Goal: Task Accomplishment & Management: Manage account settings

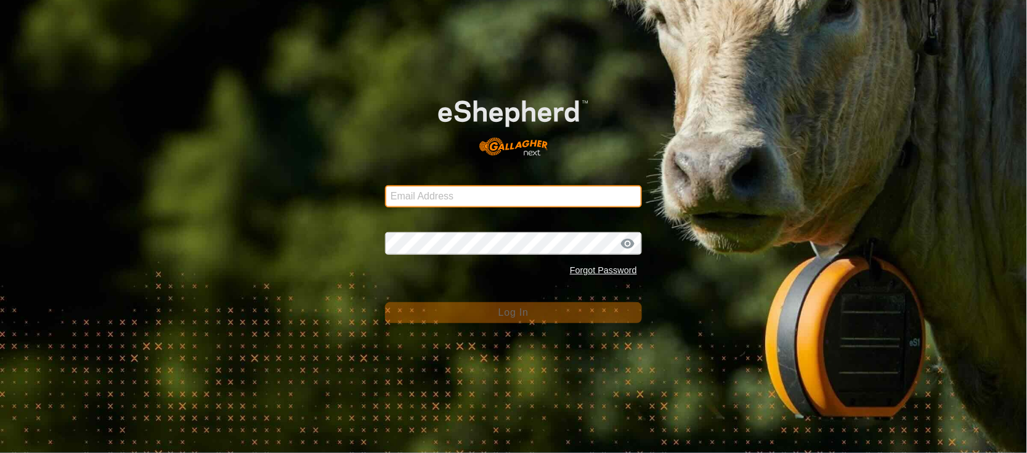
click at [442, 191] on input "Email Address" at bounding box center [513, 196] width 257 height 22
type input "[EMAIL_ADDRESS][PERSON_NAME][DOMAIN_NAME]"
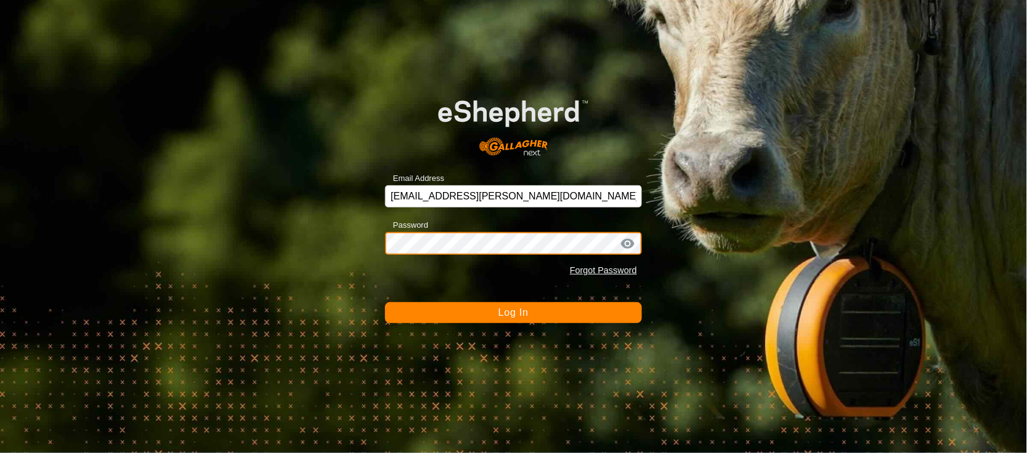
click at [385, 302] on button "Log In" at bounding box center [513, 312] width 257 height 21
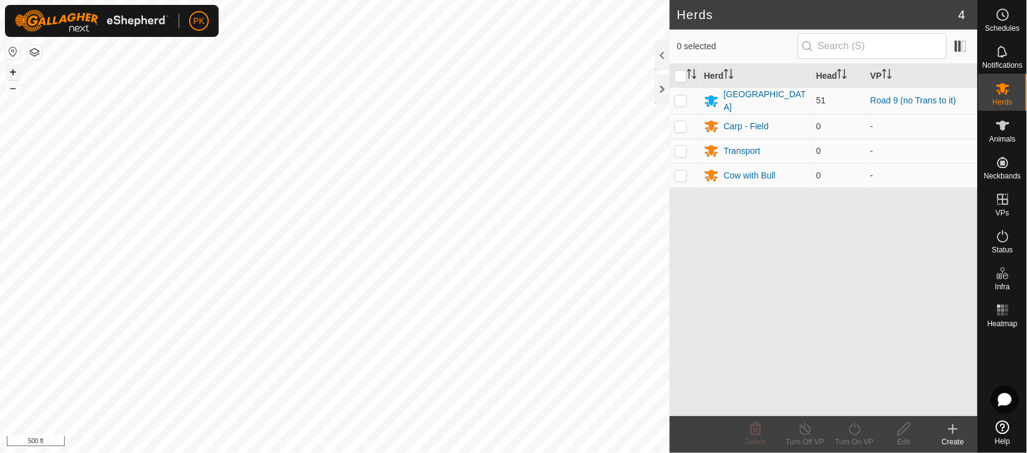
click at [9, 73] on button "+" at bounding box center [13, 72] width 15 height 15
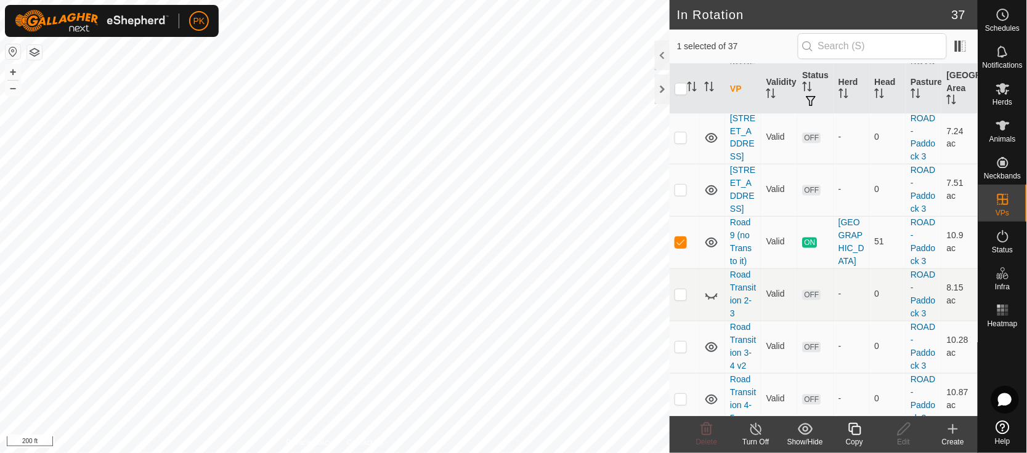
scroll to position [654, 0]
click at [858, 433] on icon at bounding box center [854, 429] width 15 height 15
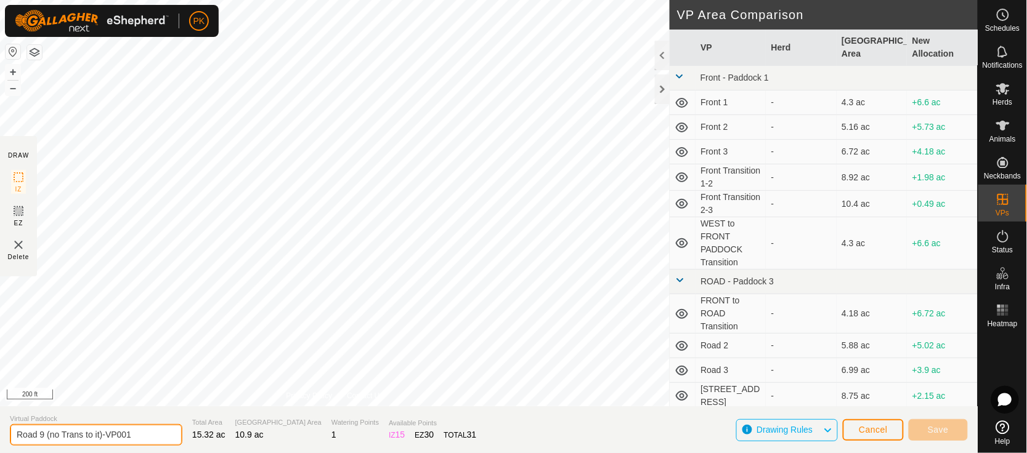
click at [18, 434] on input "Road 9 (no Trans to it)-VP001" at bounding box center [96, 435] width 172 height 22
type input "Road Transition 9-10"
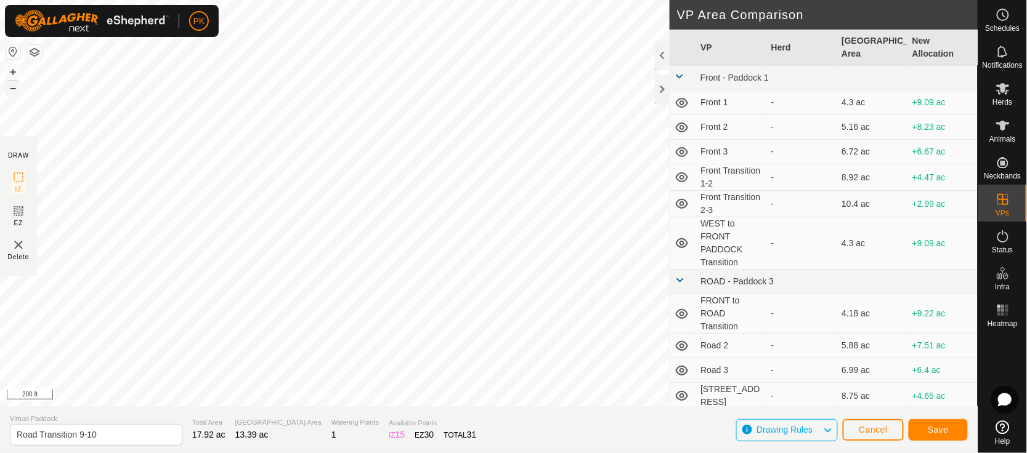
click at [10, 88] on button "–" at bounding box center [13, 88] width 15 height 15
click at [10, 70] on button "+" at bounding box center [13, 72] width 15 height 15
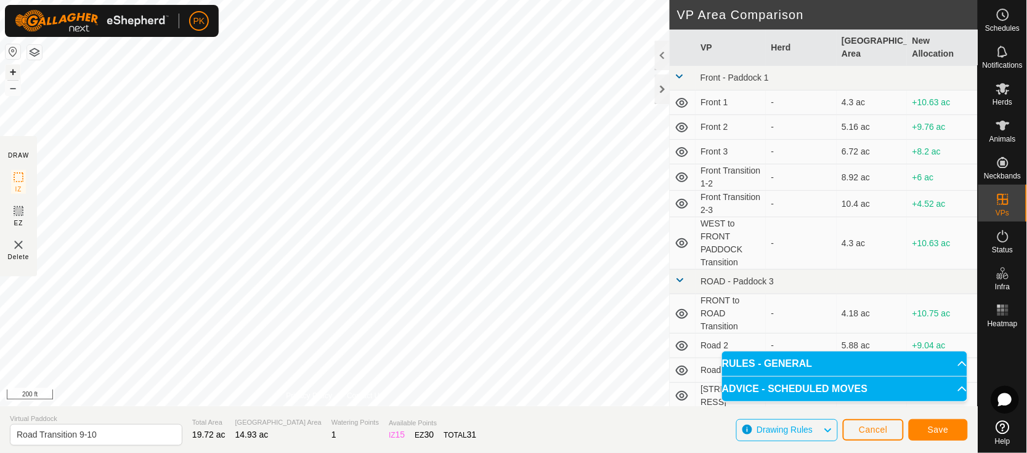
click at [12, 75] on button "+" at bounding box center [13, 72] width 15 height 15
click at [941, 429] on span "Save" at bounding box center [938, 430] width 21 height 10
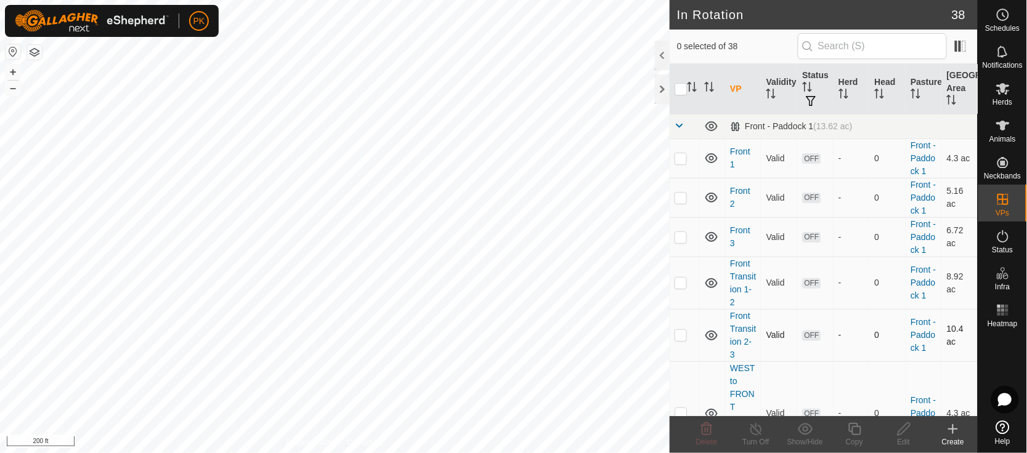
checkbox input "true"
click at [859, 432] on icon at bounding box center [854, 429] width 15 height 15
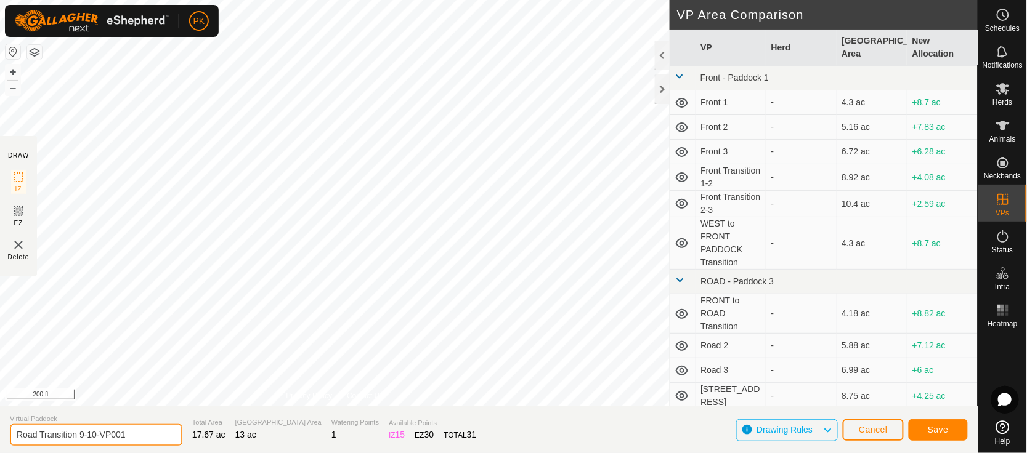
drag, startPoint x: 89, startPoint y: 437, endPoint x: 40, endPoint y: 436, distance: 49.3
click at [40, 436] on input "Road Transition 9-10-VP001" at bounding box center [96, 435] width 172 height 22
type input "[STREET_ADDRESS]"
click at [949, 431] on button "Save" at bounding box center [938, 430] width 59 height 22
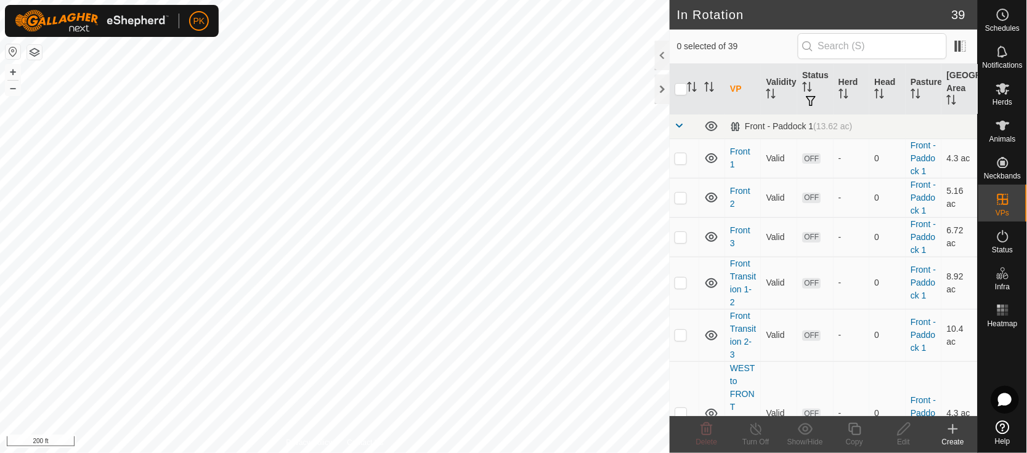
checkbox input "true"
click at [857, 429] on icon at bounding box center [854, 429] width 15 height 15
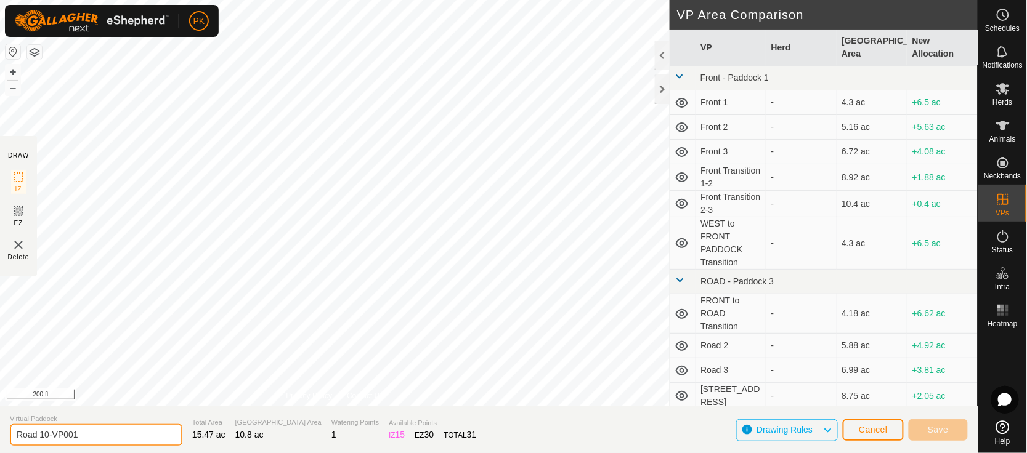
click at [41, 432] on input "Road 10-VP001" at bounding box center [96, 435] width 172 height 22
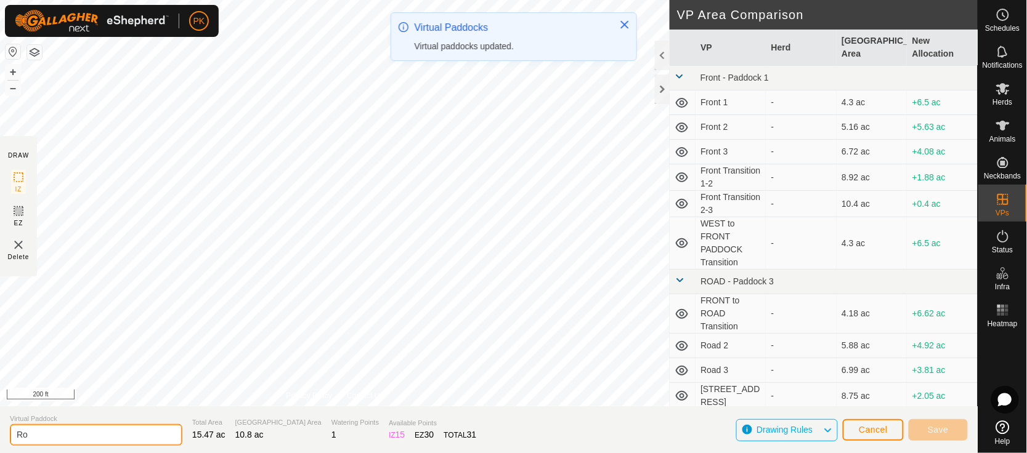
type input "R"
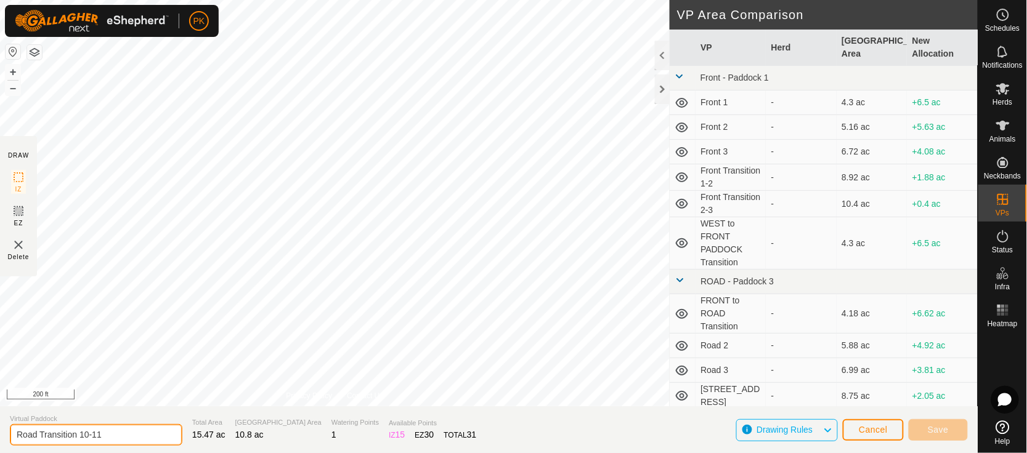
type input "Road Transition 10-11"
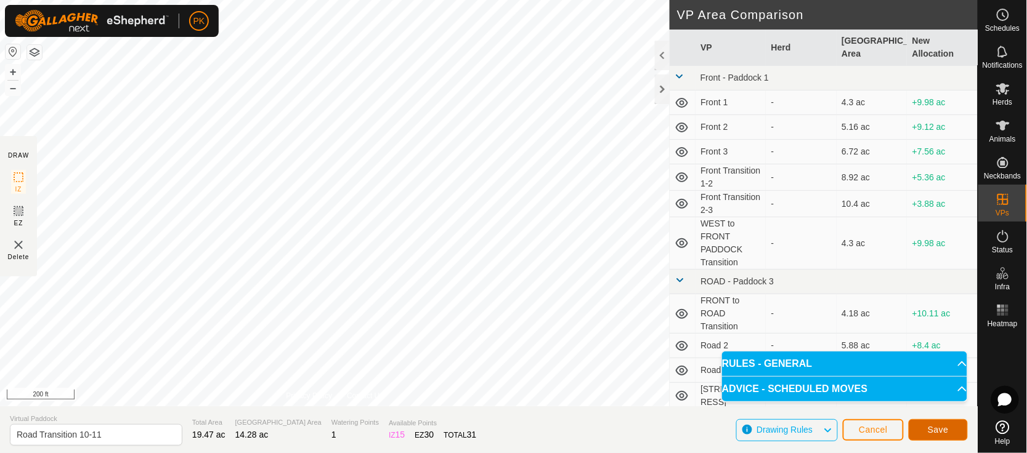
click at [942, 430] on span "Save" at bounding box center [938, 430] width 21 height 10
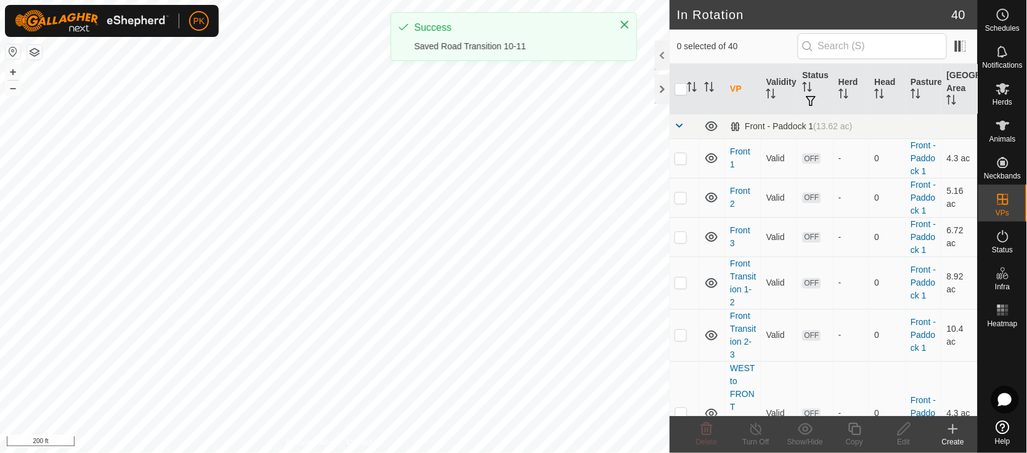
checkbox input "true"
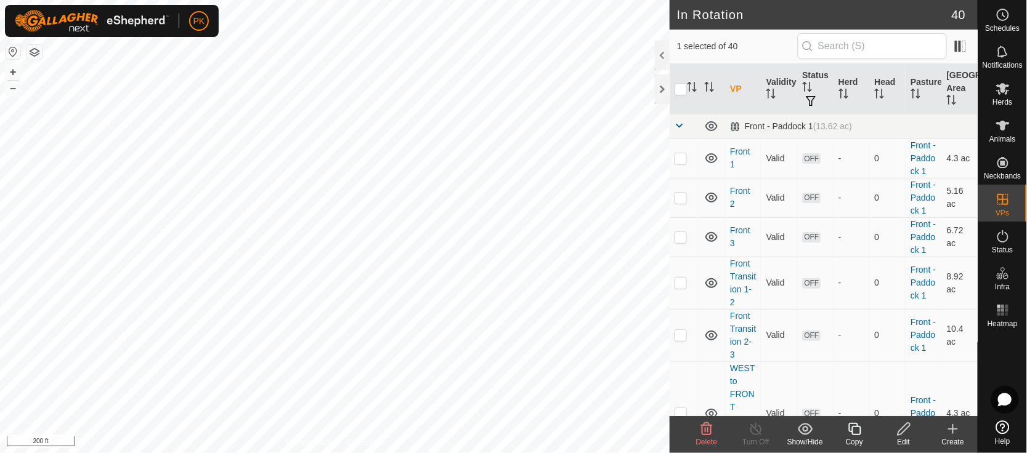
click at [853, 423] on icon at bounding box center [854, 429] width 15 height 15
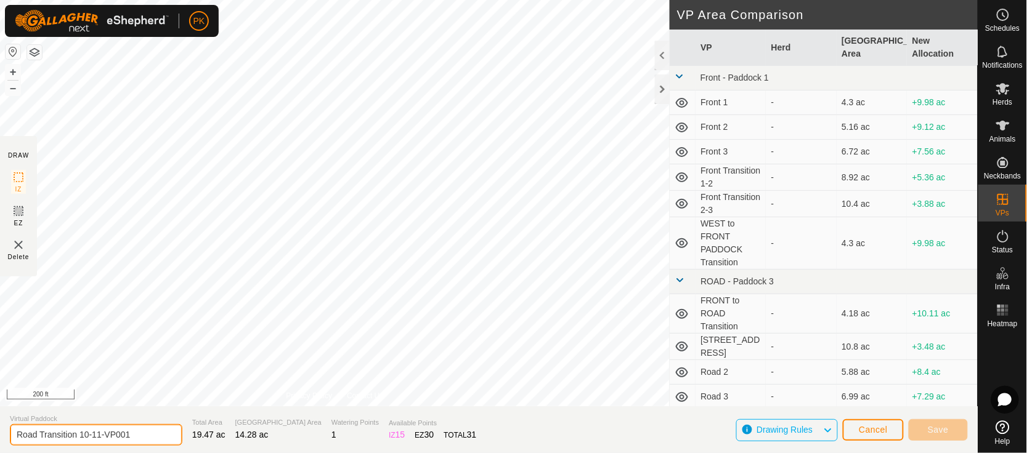
drag, startPoint x: 94, startPoint y: 433, endPoint x: 42, endPoint y: 430, distance: 51.8
click at [42, 430] on input "Road Transition 10-11-VP001" at bounding box center [96, 435] width 172 height 22
type input "[STREET_ADDRESS]"
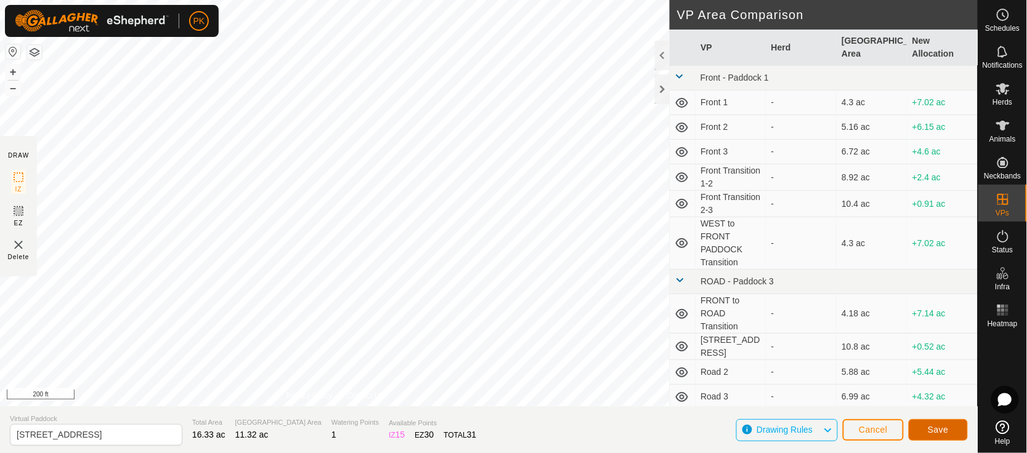
click at [939, 428] on span "Save" at bounding box center [938, 430] width 21 height 10
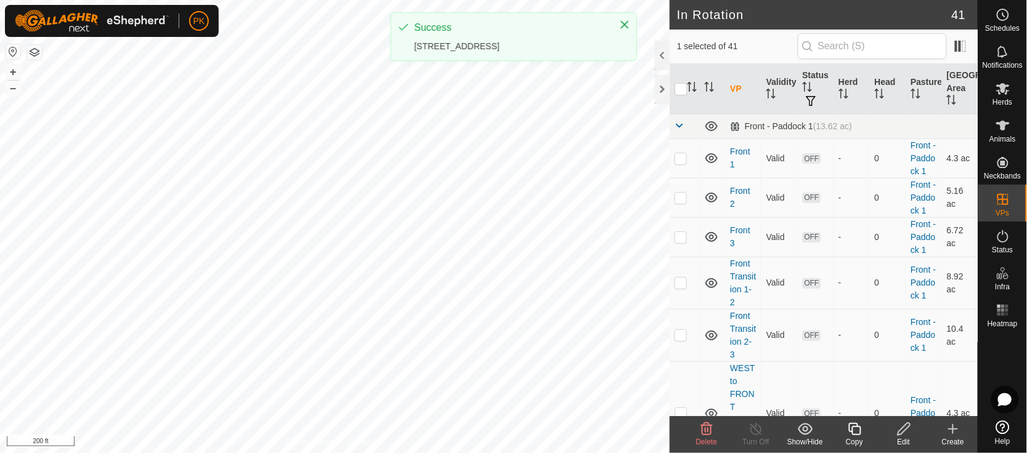
checkbox input "true"
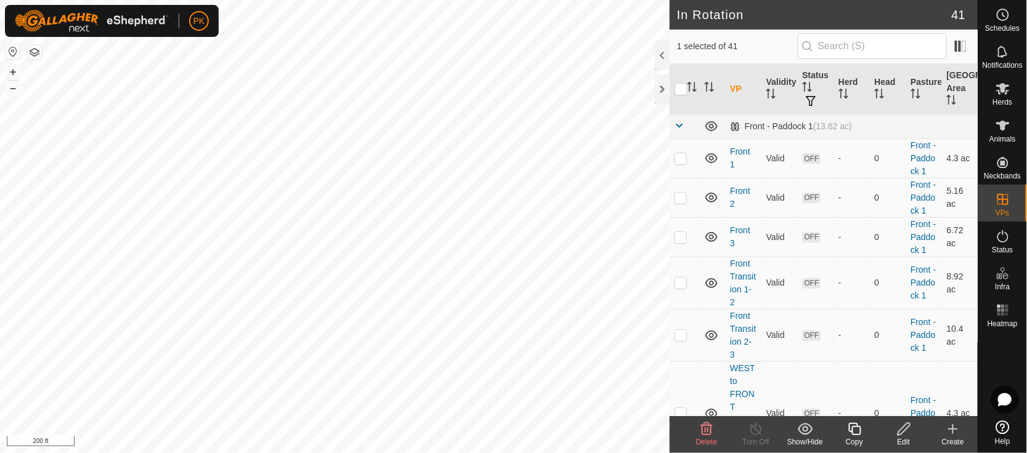
click at [859, 434] on icon at bounding box center [854, 429] width 15 height 15
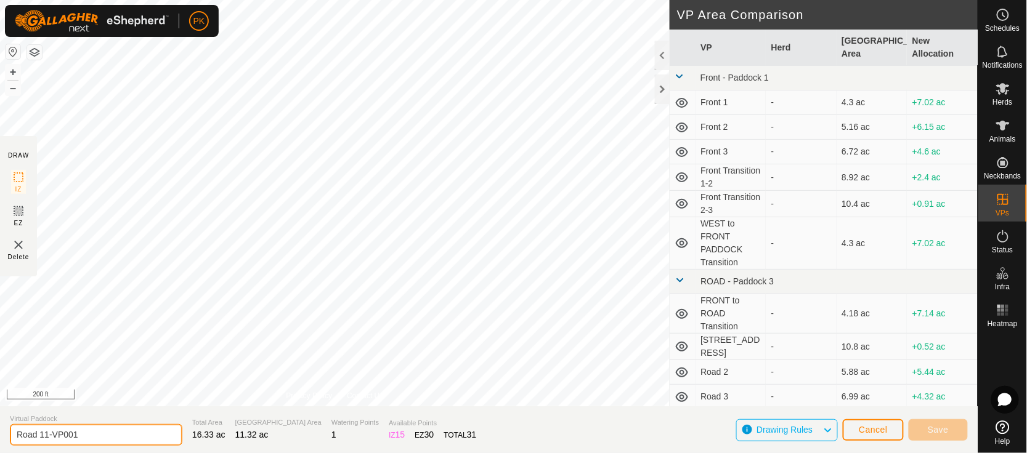
click at [39, 432] on input "Road 11-VP001" at bounding box center [96, 435] width 172 height 22
type input "Road Transition 11-12"
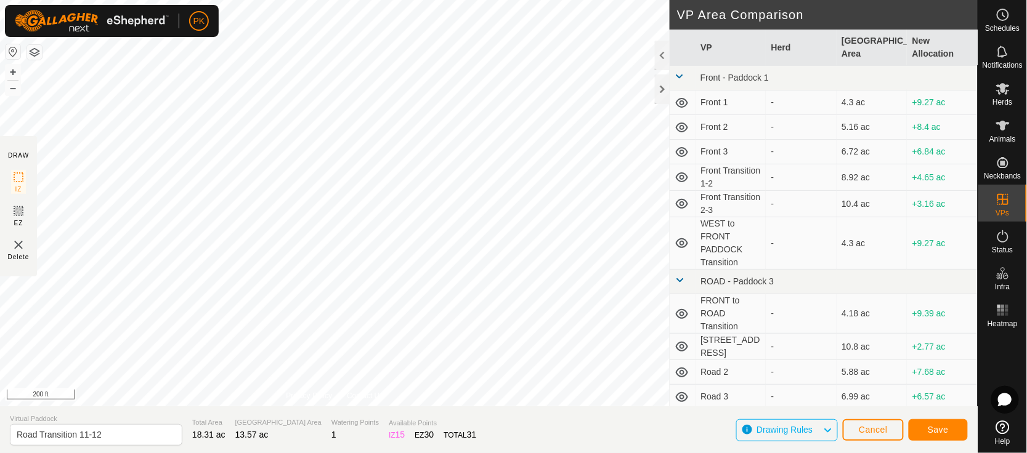
click at [359, 0] on html "PK Schedules Notifications Herds Animals Neckbands VPs Status Infra Heatmap Hel…" at bounding box center [513, 226] width 1027 height 453
click at [933, 430] on span "Save" at bounding box center [938, 430] width 21 height 10
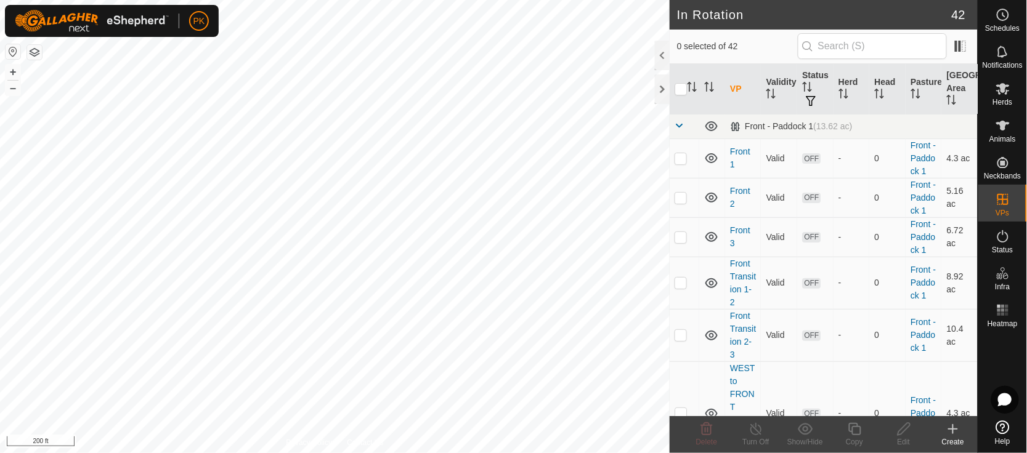
checkbox input "true"
click at [857, 427] on icon at bounding box center [854, 429] width 12 height 12
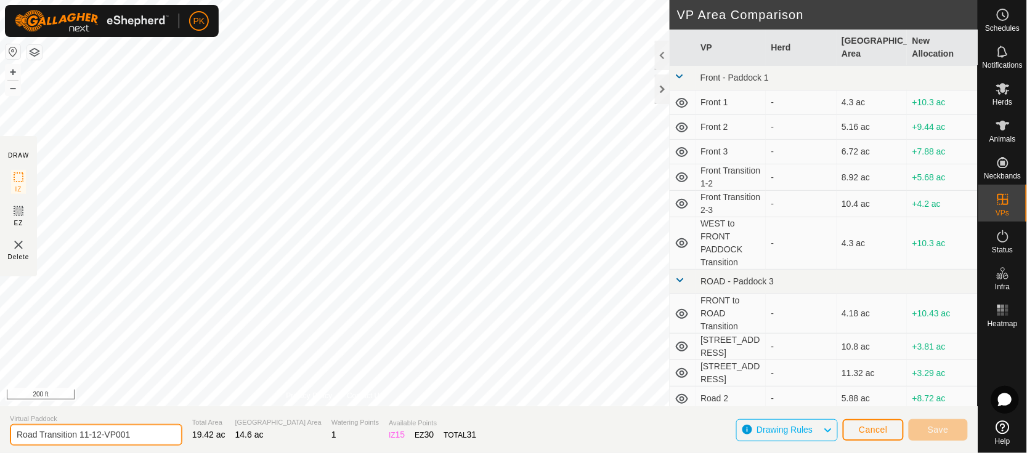
click at [140, 429] on input "Road Transition 11-12-VP001" at bounding box center [96, 435] width 172 height 22
type input "[STREET_ADDRESS]"
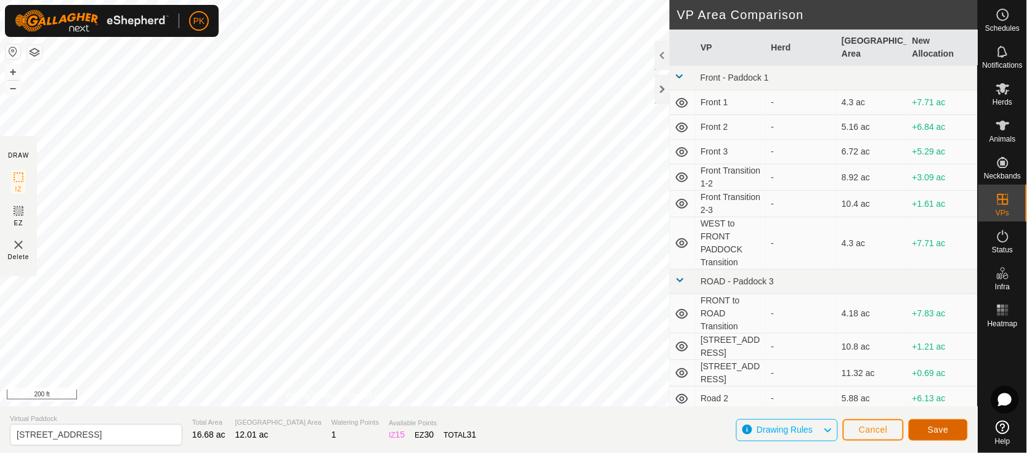
click at [936, 428] on span "Save" at bounding box center [938, 430] width 21 height 10
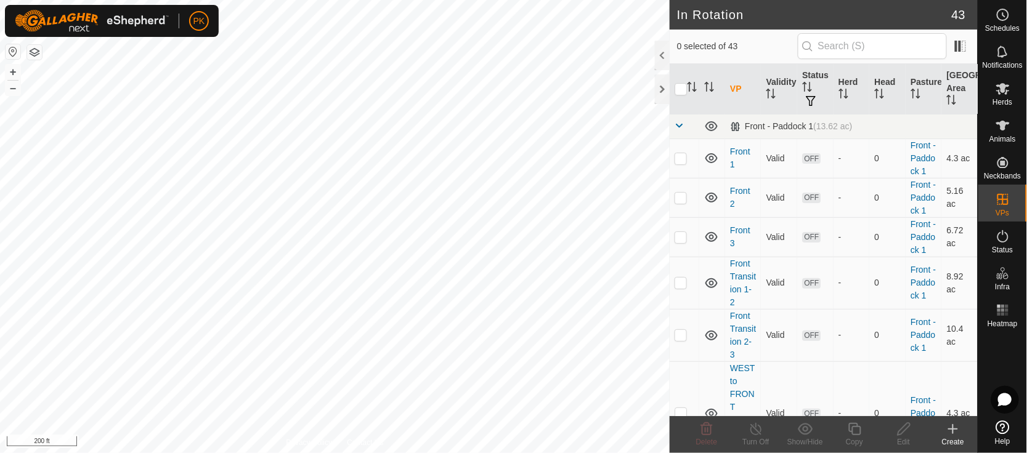
checkbox input "true"
click at [856, 429] on icon at bounding box center [854, 429] width 15 height 15
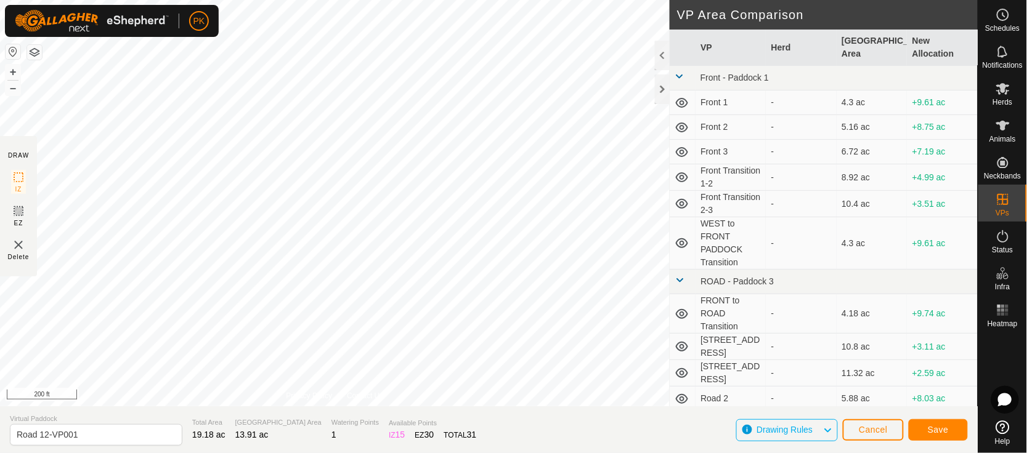
click at [392, 0] on html "PK Schedules Notifications Herds Animals Neckbands VPs Status Infra Heatmap Hel…" at bounding box center [513, 226] width 1027 height 453
click at [40, 437] on input "Road 12-VP001" at bounding box center [96, 435] width 172 height 22
type input "Road Transition 12-13"
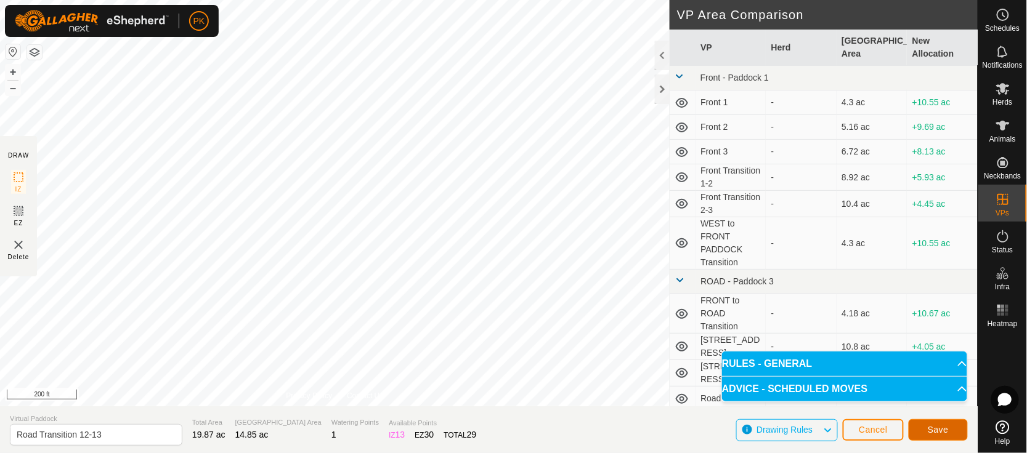
click at [938, 430] on span "Save" at bounding box center [938, 430] width 21 height 10
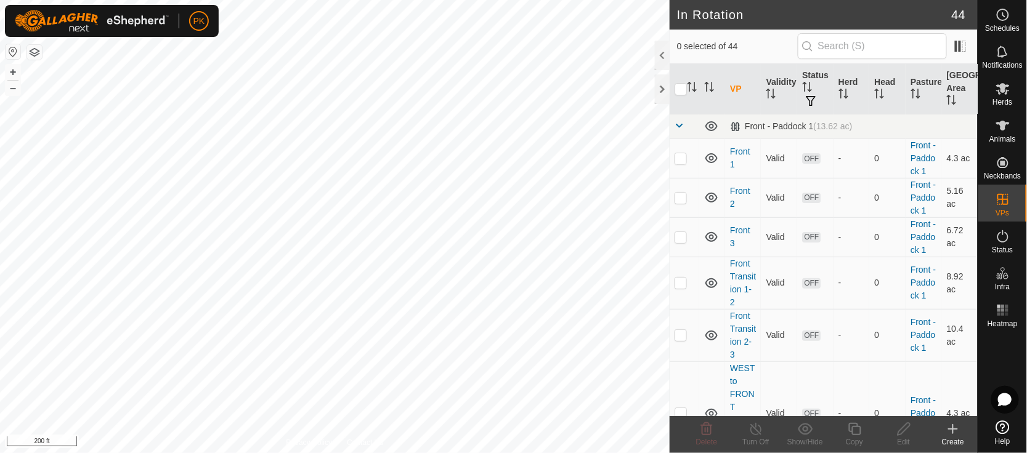
checkbox input "true"
click at [857, 428] on icon at bounding box center [854, 429] width 15 height 15
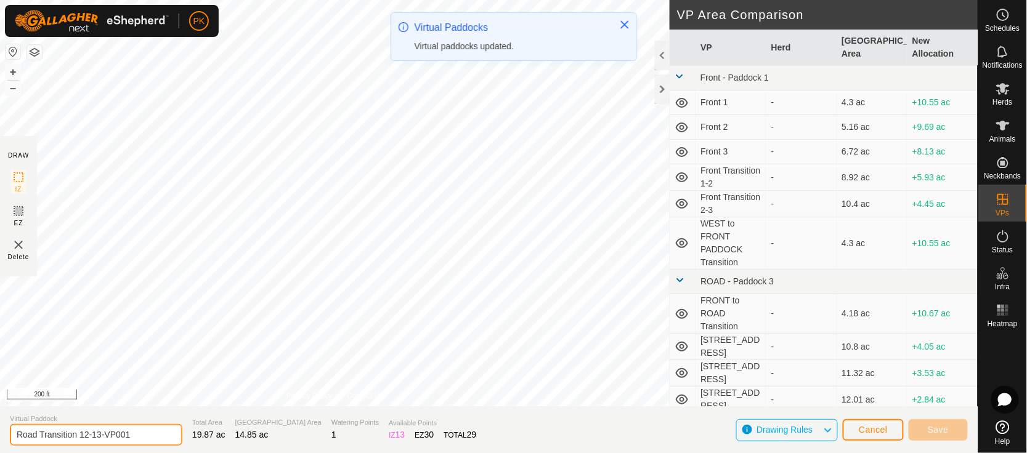
click at [139, 428] on input "Road Transition 12-13-VP001" at bounding box center [96, 435] width 172 height 22
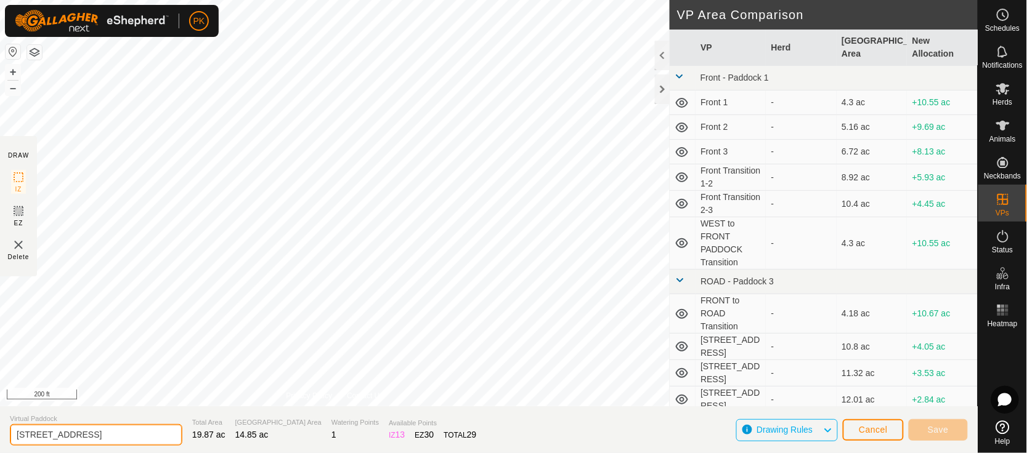
type input "[STREET_ADDRESS]"
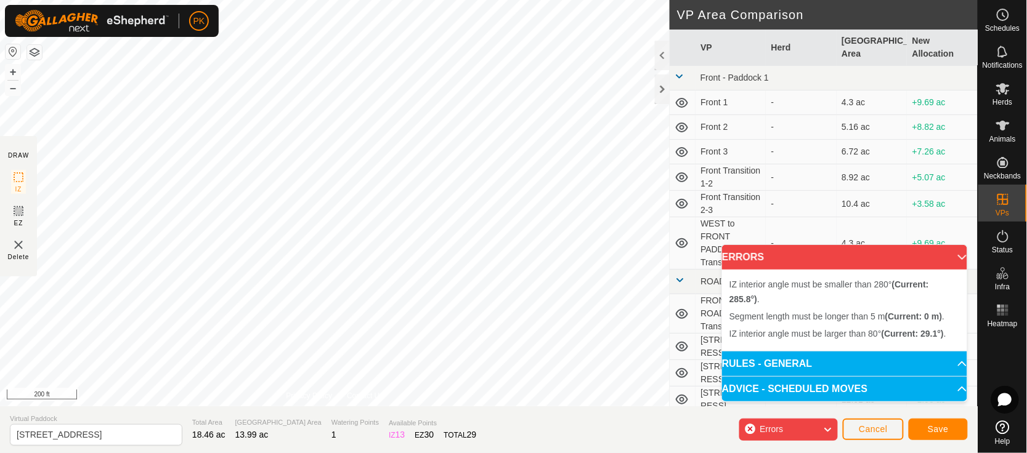
click at [389, 240] on div "IZ interior angle must be larger than 80° (Current: 29.1°) . + – ⇧ i 200 ft" at bounding box center [335, 203] width 670 height 407
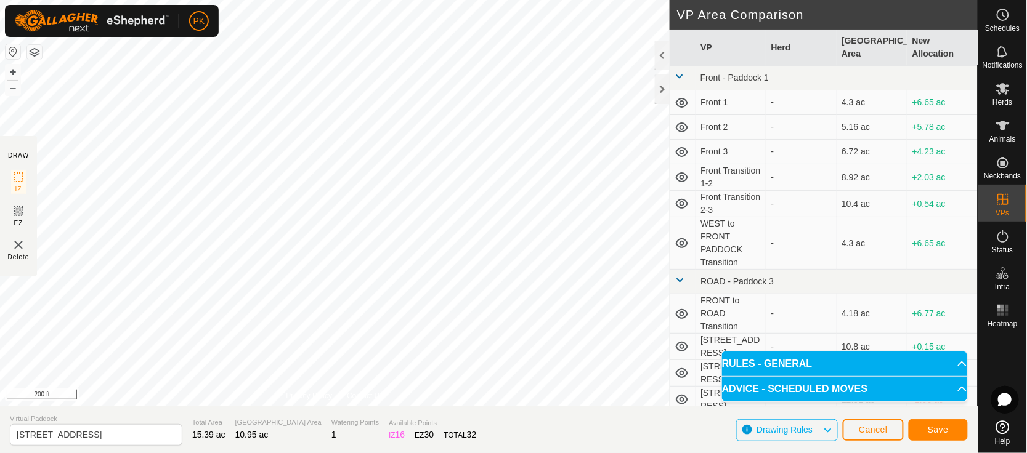
click at [828, 401] on p-accordion-header "ADVICE - SCHEDULED MOVES" at bounding box center [844, 389] width 245 height 25
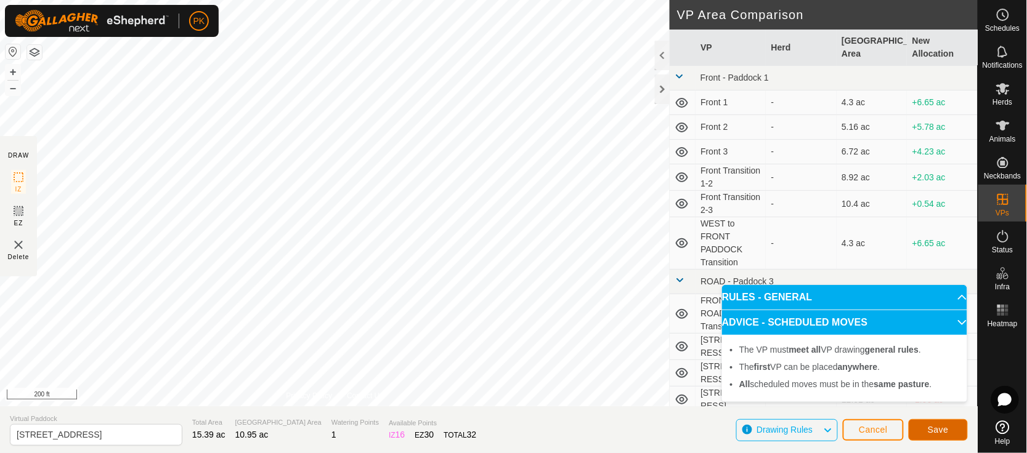
click at [931, 432] on span "Save" at bounding box center [938, 430] width 21 height 10
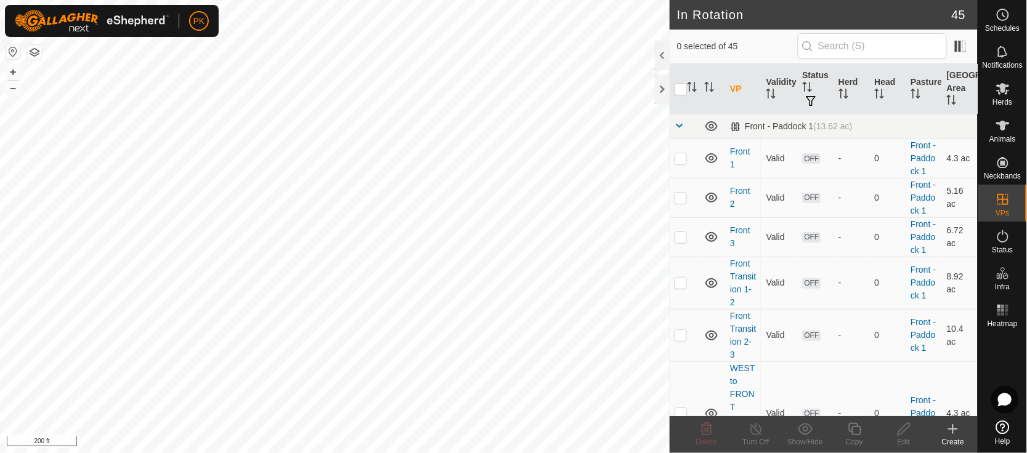
checkbox input "true"
click at [857, 424] on icon at bounding box center [854, 429] width 15 height 15
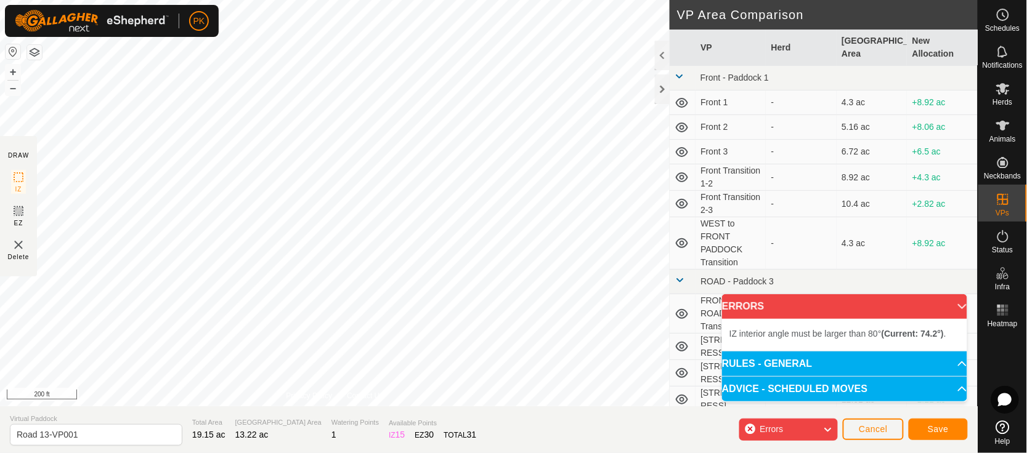
click at [253, 90] on div "IZ interior angle must be larger than 80° (Current: 74.2°) . + – ⇧ i 200 ft" at bounding box center [335, 203] width 670 height 407
click at [37, 433] on input "Road 13-VP001" at bounding box center [96, 435] width 172 height 22
type input "Road Transition 13-14"
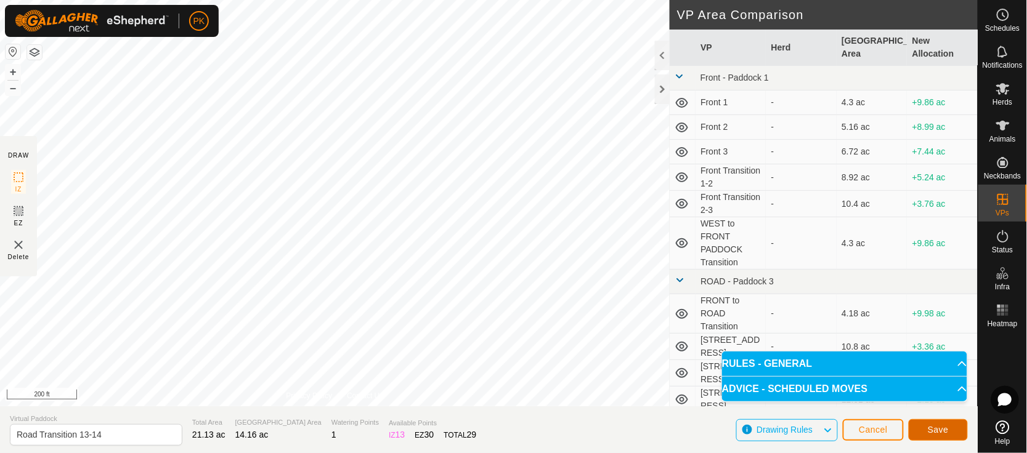
click at [941, 430] on span "Save" at bounding box center [938, 430] width 21 height 10
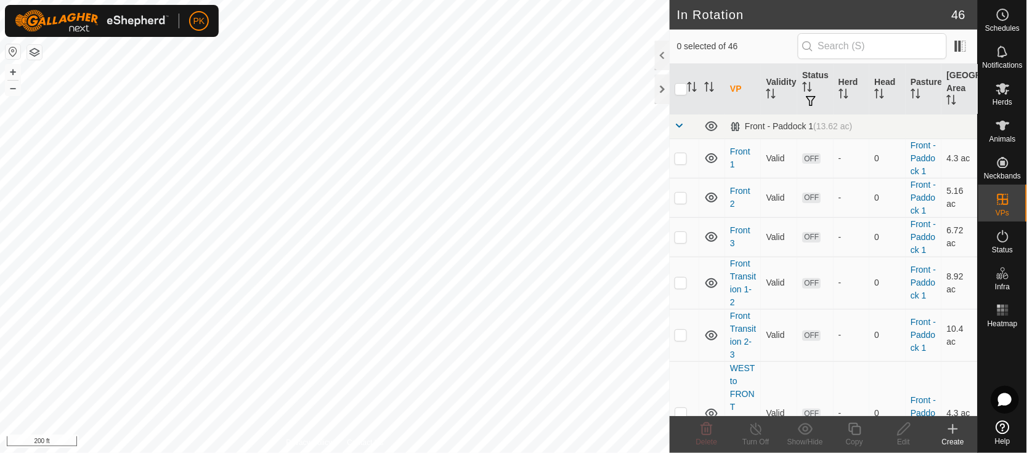
checkbox input "true"
click at [856, 428] on icon at bounding box center [854, 429] width 15 height 15
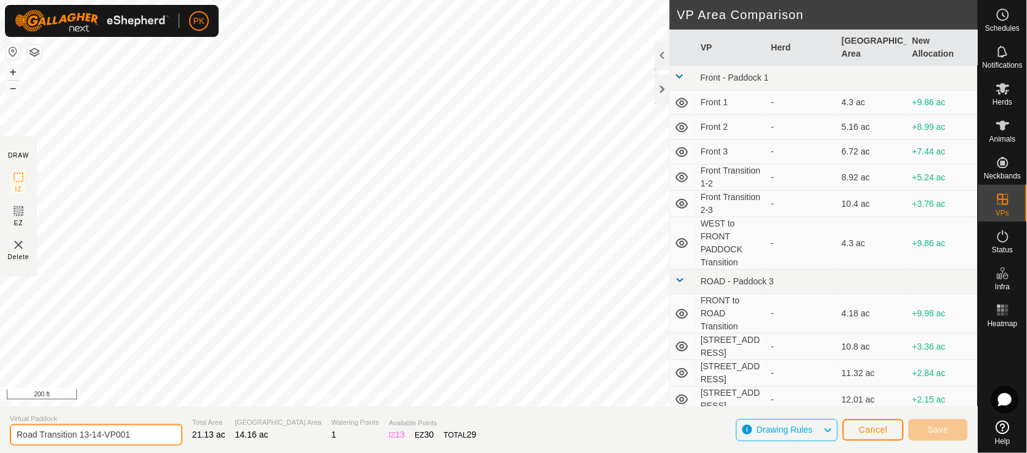
drag, startPoint x: 132, startPoint y: 431, endPoint x: 40, endPoint y: 432, distance: 91.8
click at [40, 432] on input "Road Transition 13-14-VP001" at bounding box center [96, 435] width 172 height 22
type input "[STREET_ADDRESS]"
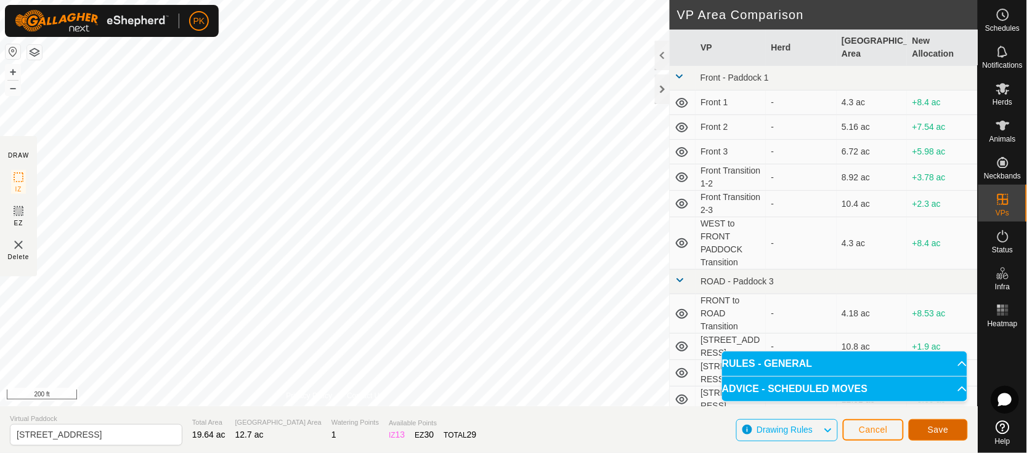
click at [939, 428] on span "Save" at bounding box center [938, 430] width 21 height 10
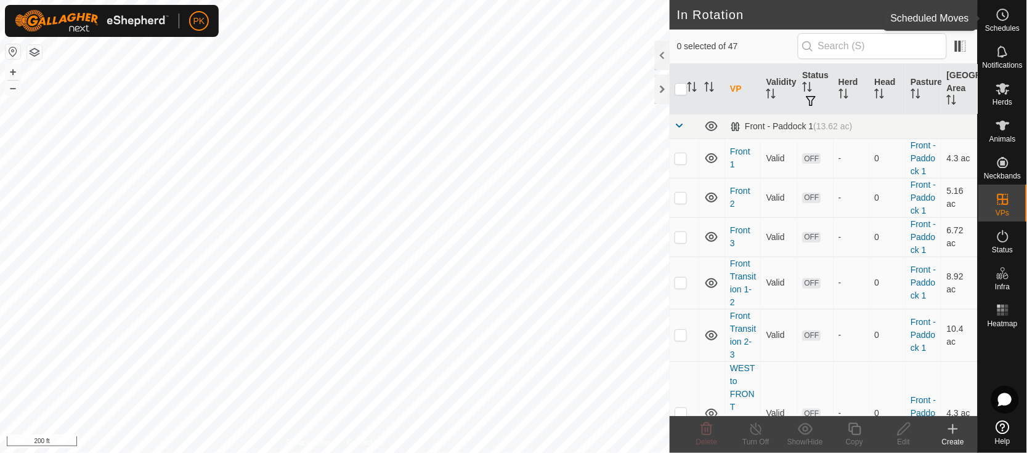
click at [1002, 17] on icon at bounding box center [1002, 14] width 15 height 15
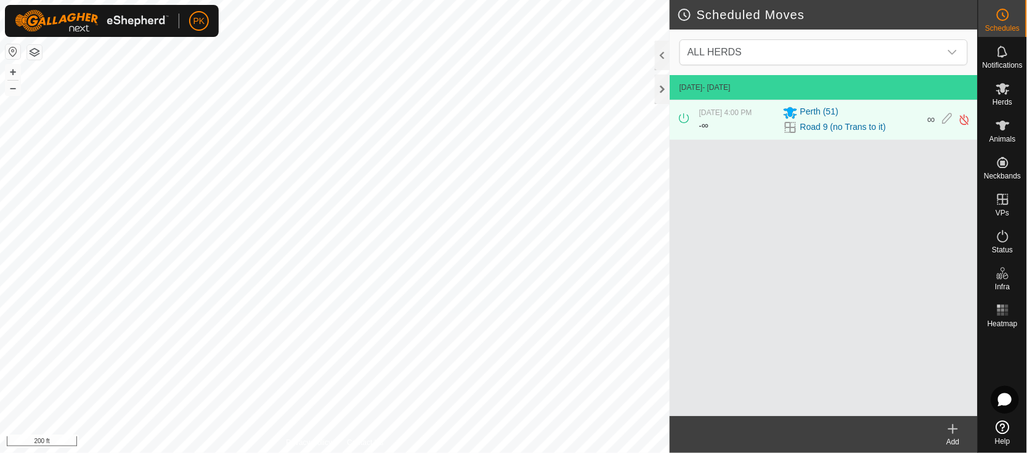
click at [954, 431] on icon at bounding box center [953, 429] width 15 height 15
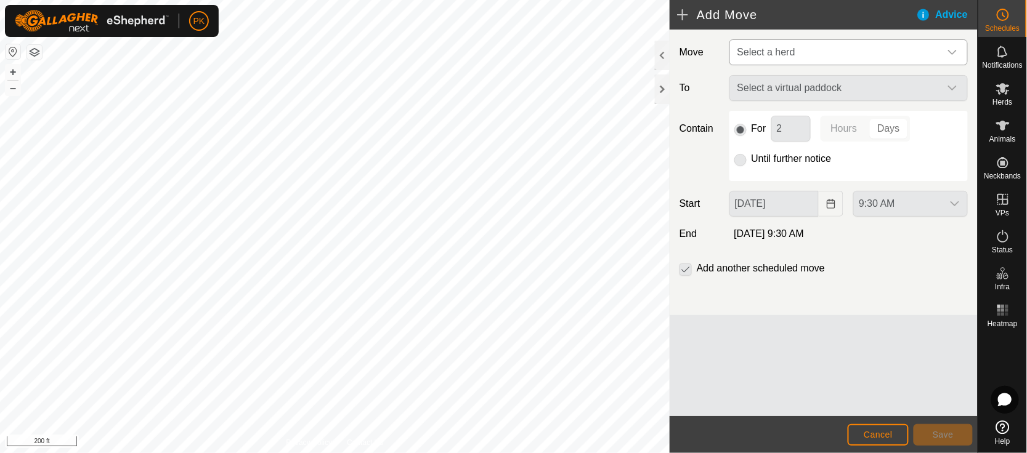
click at [893, 53] on span "Select a herd" at bounding box center [836, 52] width 208 height 25
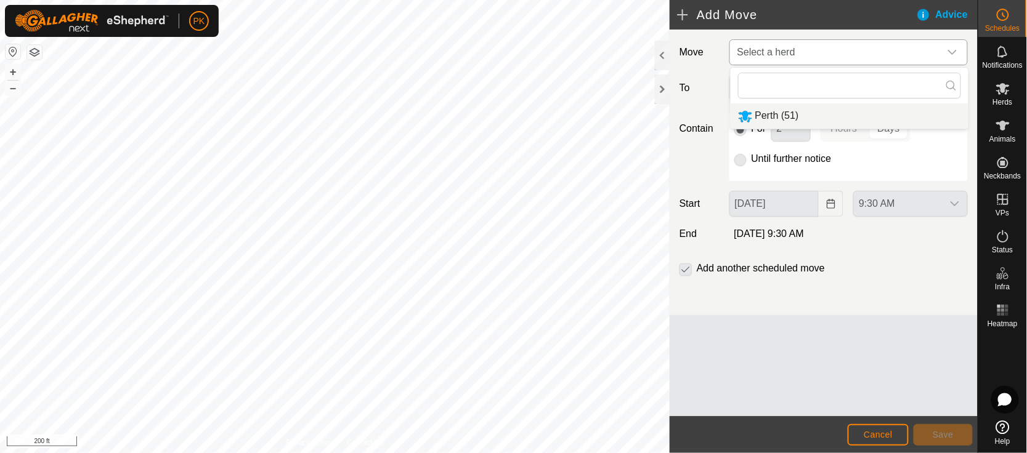
click at [829, 121] on li "Perth (51)" at bounding box center [850, 115] width 238 height 25
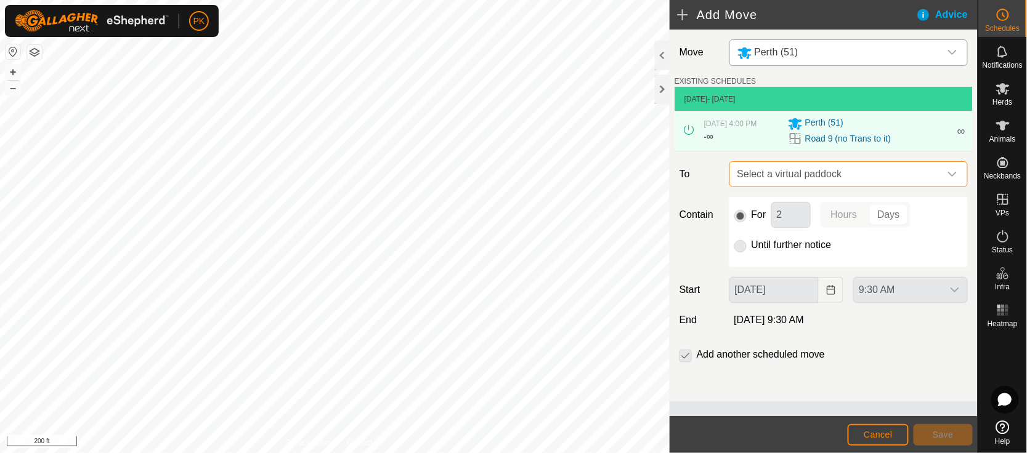
click at [875, 174] on span "Select a virtual paddock" at bounding box center [836, 174] width 208 height 25
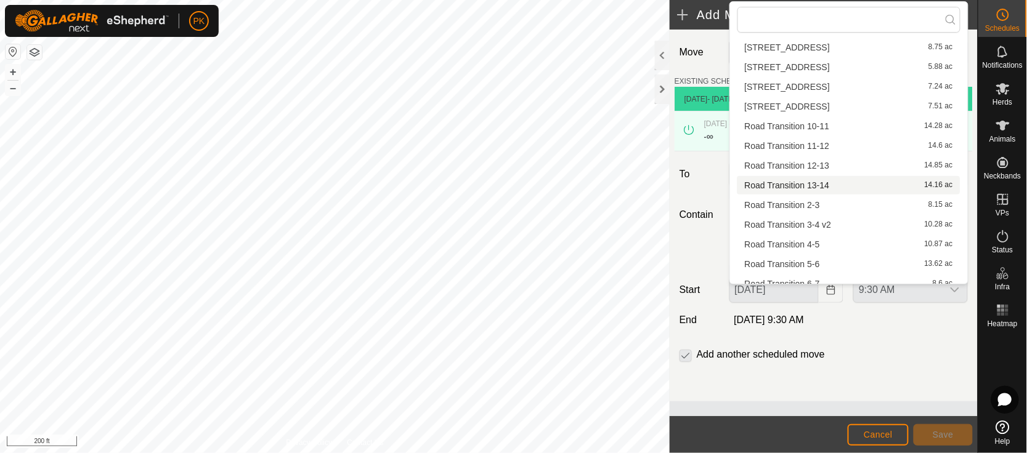
scroll to position [233, 0]
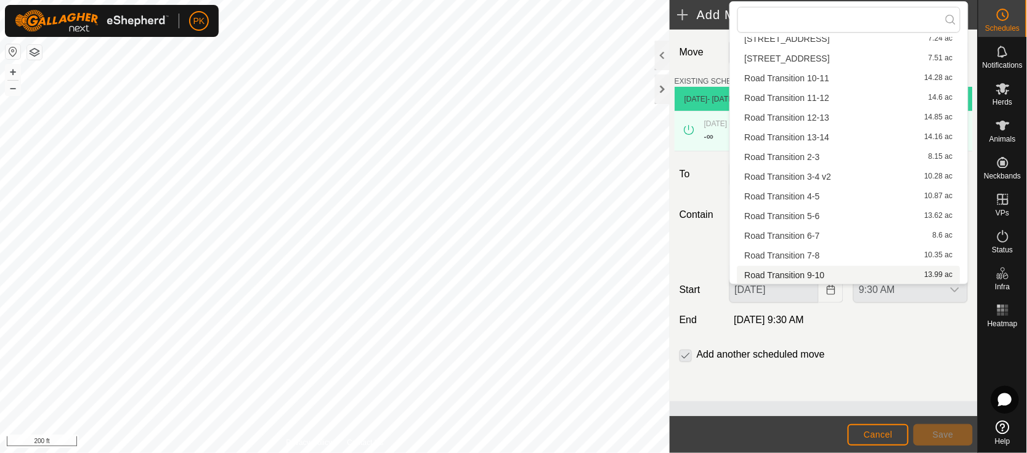
click at [830, 271] on div "Road Transition 9-10 13.99 ac" at bounding box center [849, 275] width 208 height 9
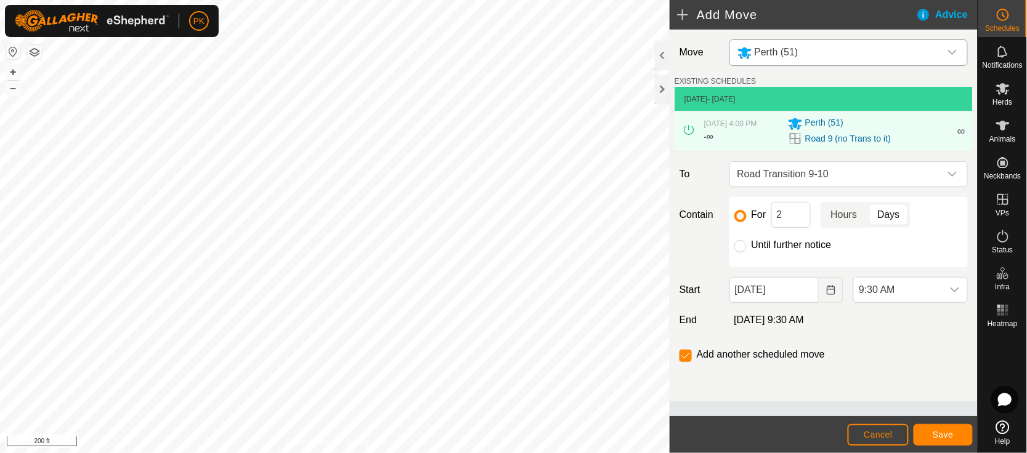
click at [848, 219] on p-togglebutton "Hours" at bounding box center [844, 215] width 47 height 26
click at [953, 285] on icon "dropdown trigger" at bounding box center [955, 290] width 10 height 10
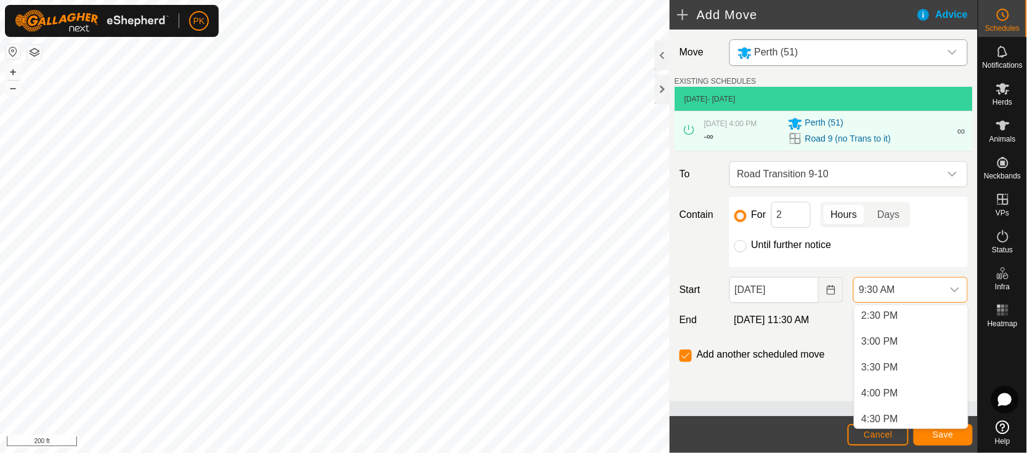
scroll to position [798, 0]
click at [904, 345] on li "4:00 PM" at bounding box center [910, 348] width 113 height 25
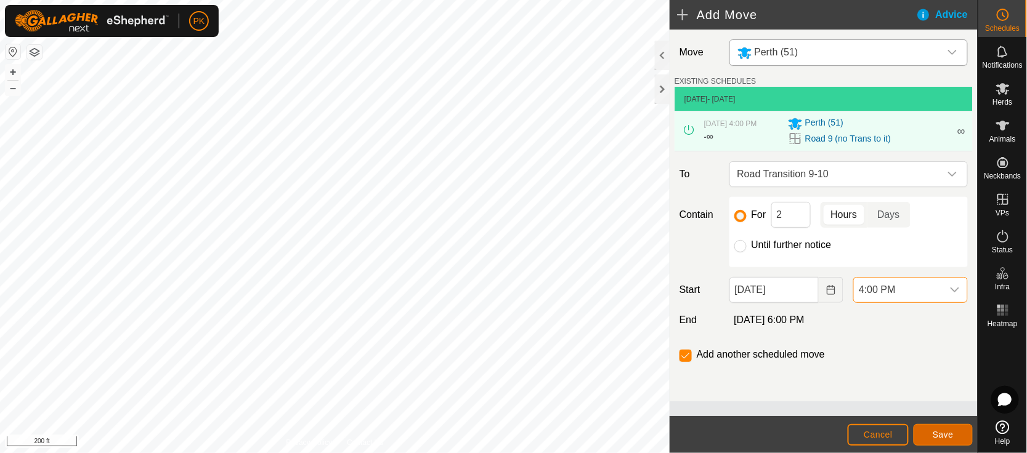
click at [941, 435] on span "Save" at bounding box center [943, 435] width 21 height 10
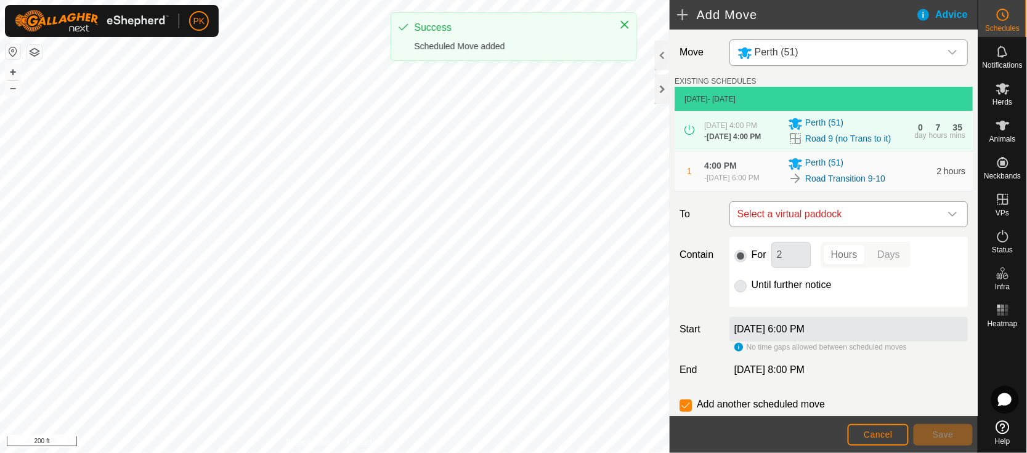
click at [944, 217] on div "dropdown trigger" at bounding box center [952, 214] width 25 height 25
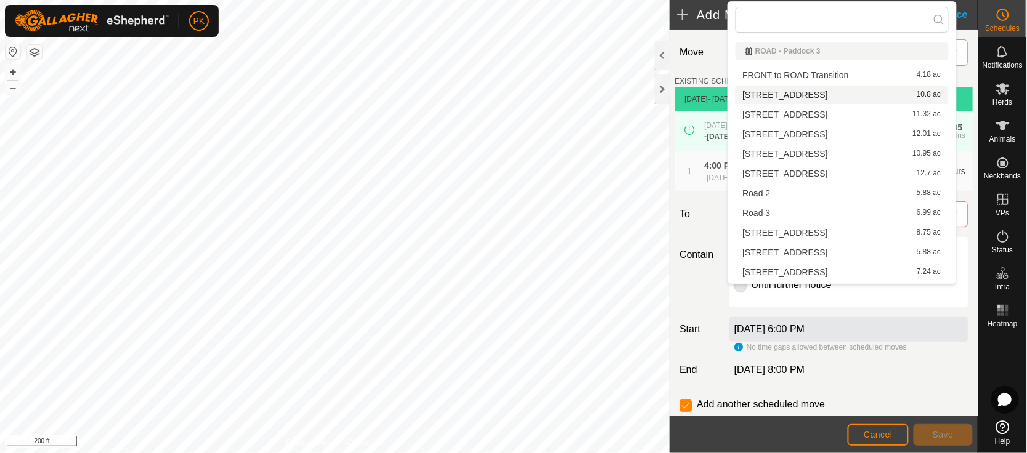
click at [773, 98] on span "[STREET_ADDRESS]" at bounding box center [785, 95] width 85 height 9
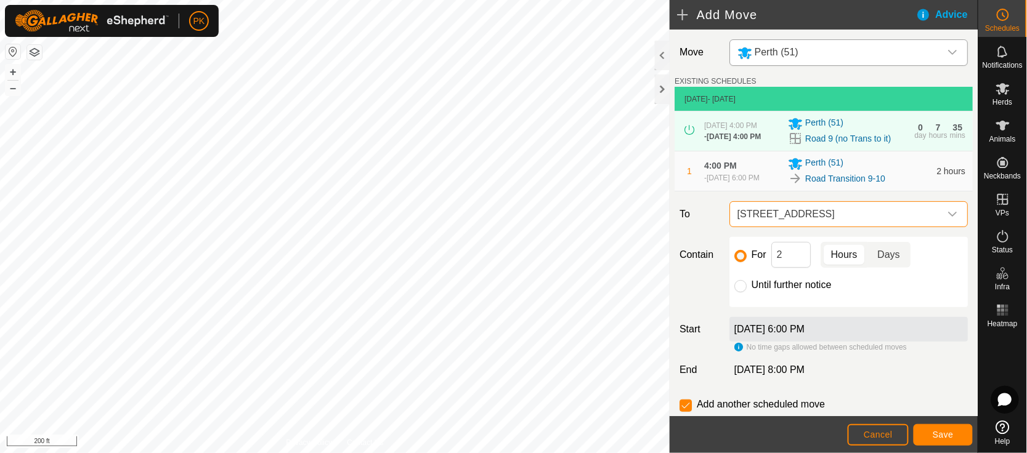
click at [892, 268] on p-togglebutton "Days" at bounding box center [888, 255] width 43 height 26
click at [739, 293] on input "Until further notice" at bounding box center [740, 286] width 12 height 12
radio input "true"
checkbox input "false"
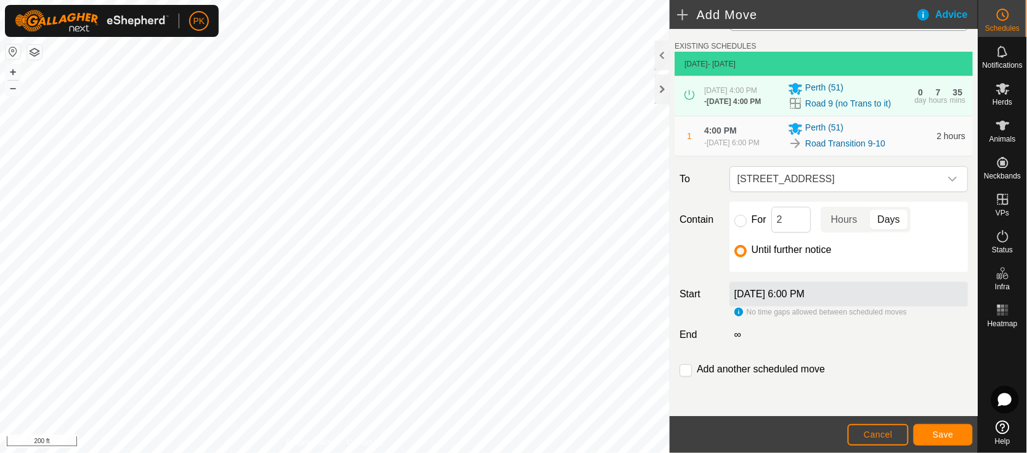
scroll to position [44, 0]
click at [945, 429] on button "Save" at bounding box center [943, 435] width 59 height 22
